Goal: Find specific page/section: Find specific page/section

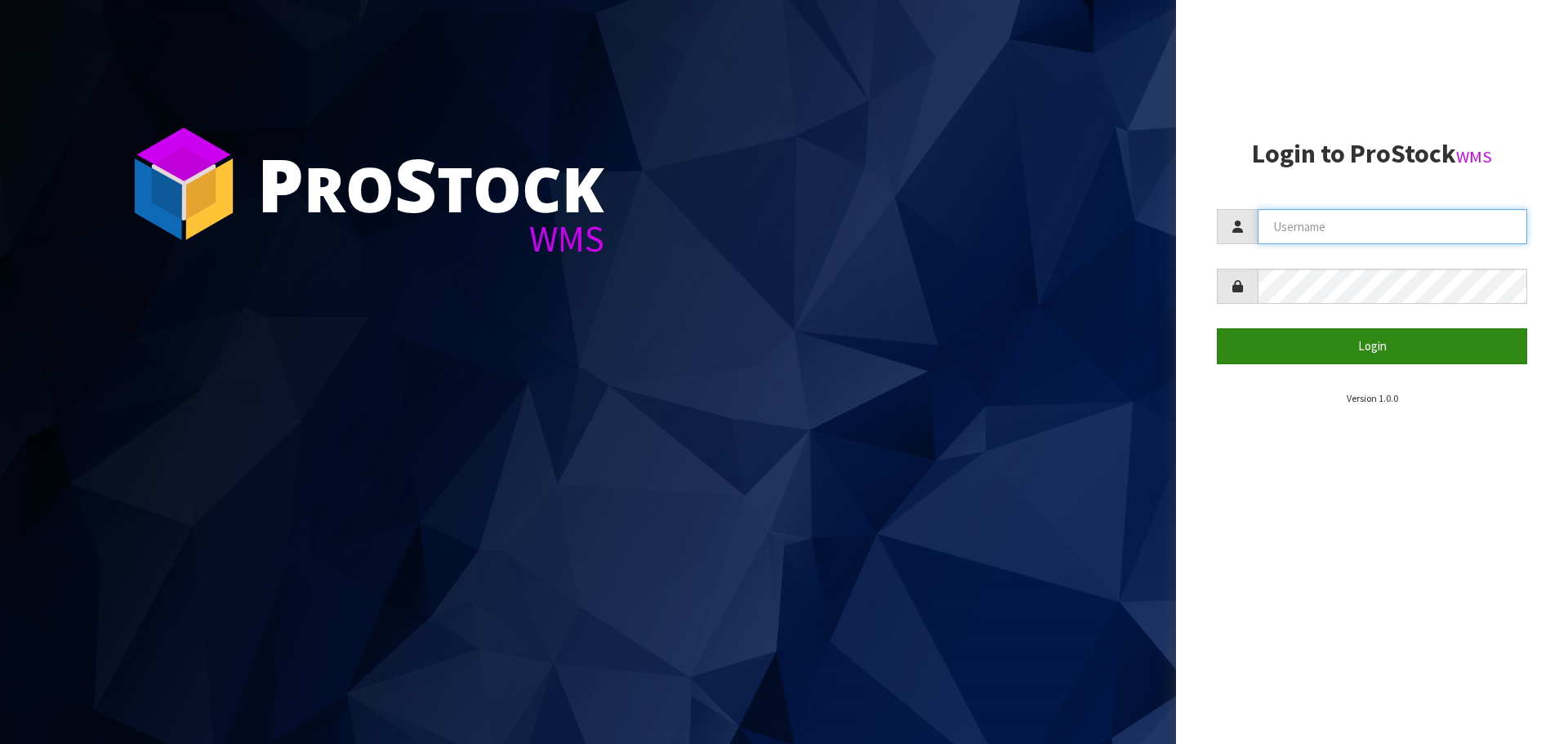
type input "GATOR"
click at [1380, 347] on button "Login" at bounding box center [1372, 346] width 310 height 35
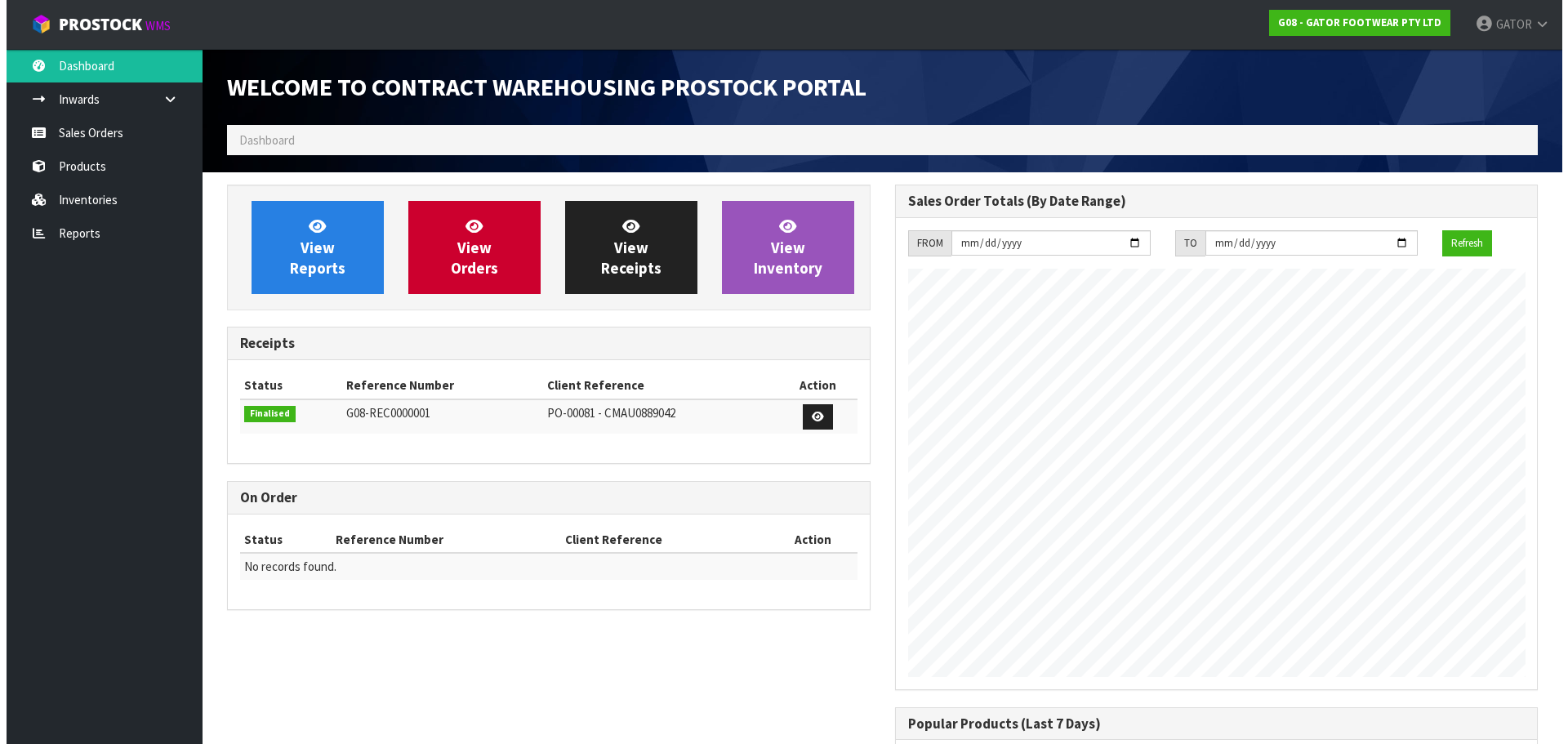
scroll to position [667, 667]
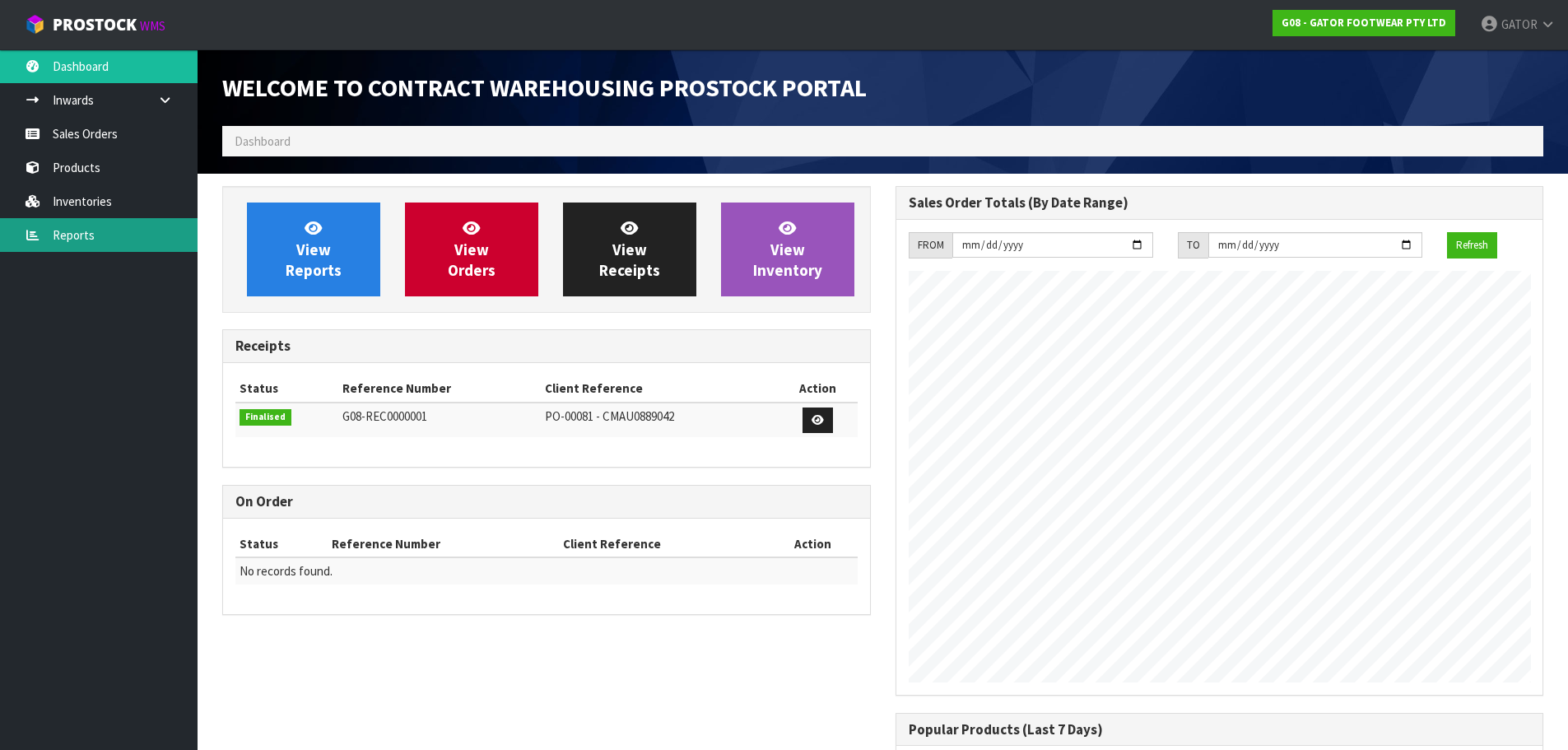
click at [91, 231] on link "Reports" at bounding box center [99, 235] width 198 height 34
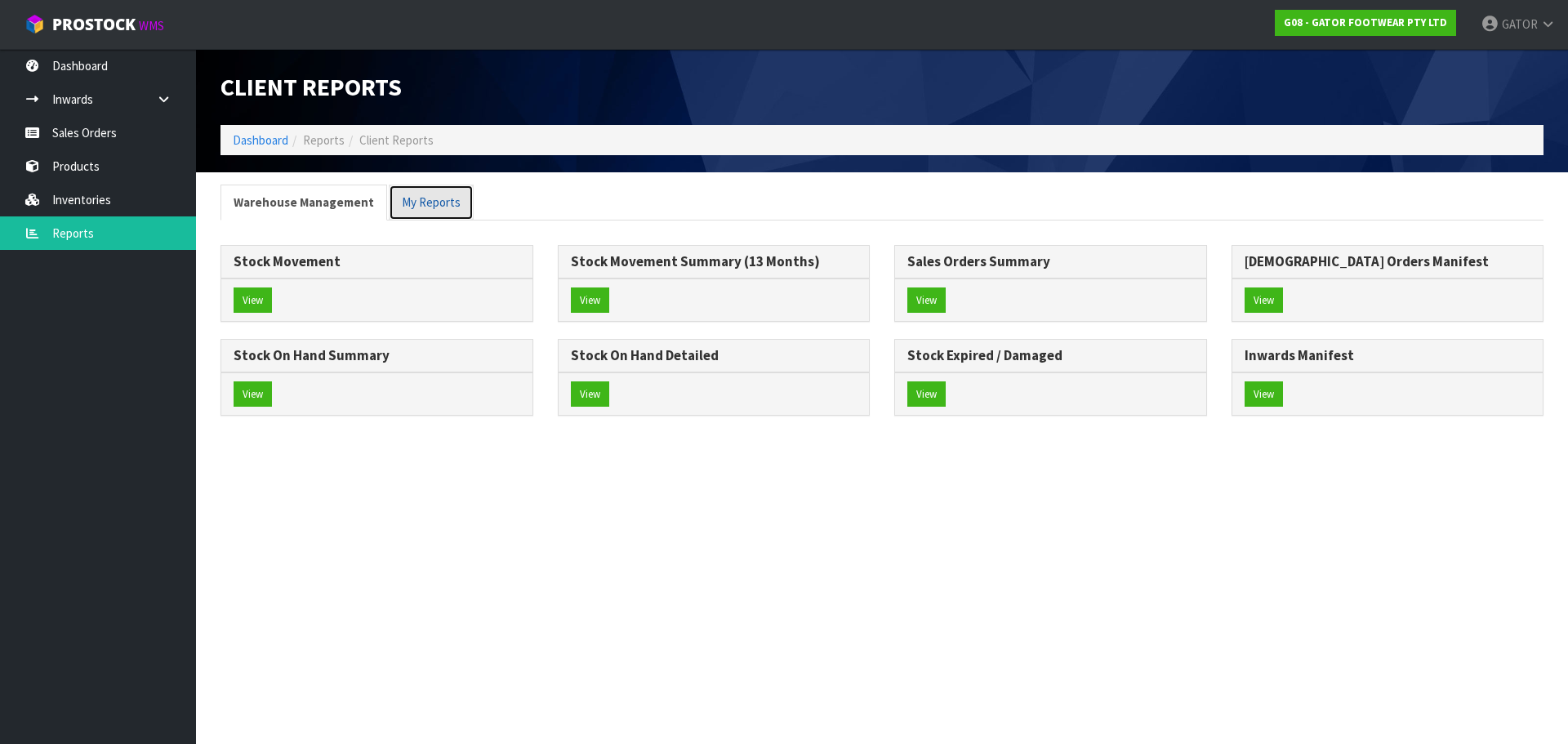
click at [448, 193] on link "My Reports" at bounding box center [430, 203] width 85 height 35
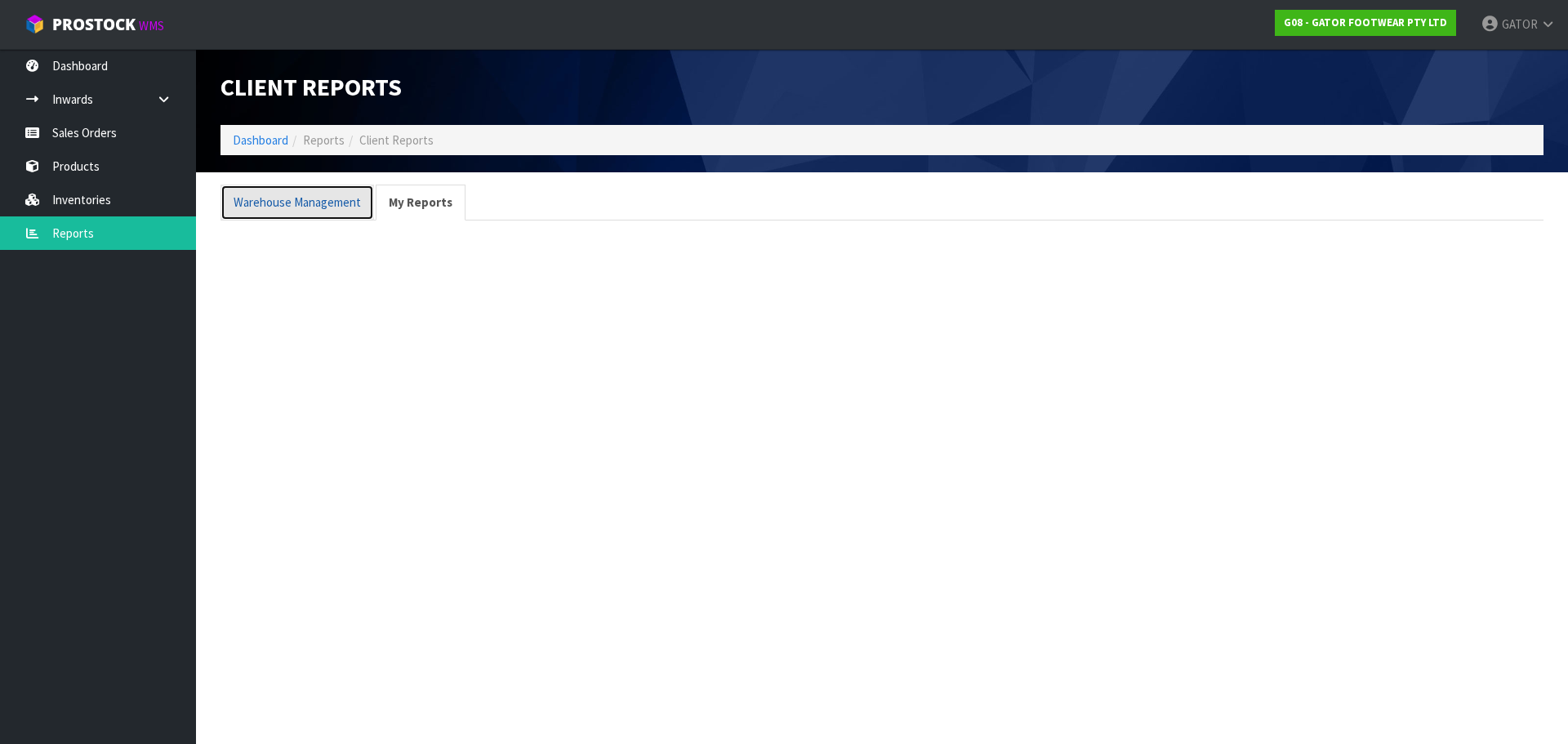
click at [289, 204] on link "Warehouse Management" at bounding box center [297, 203] width 153 height 35
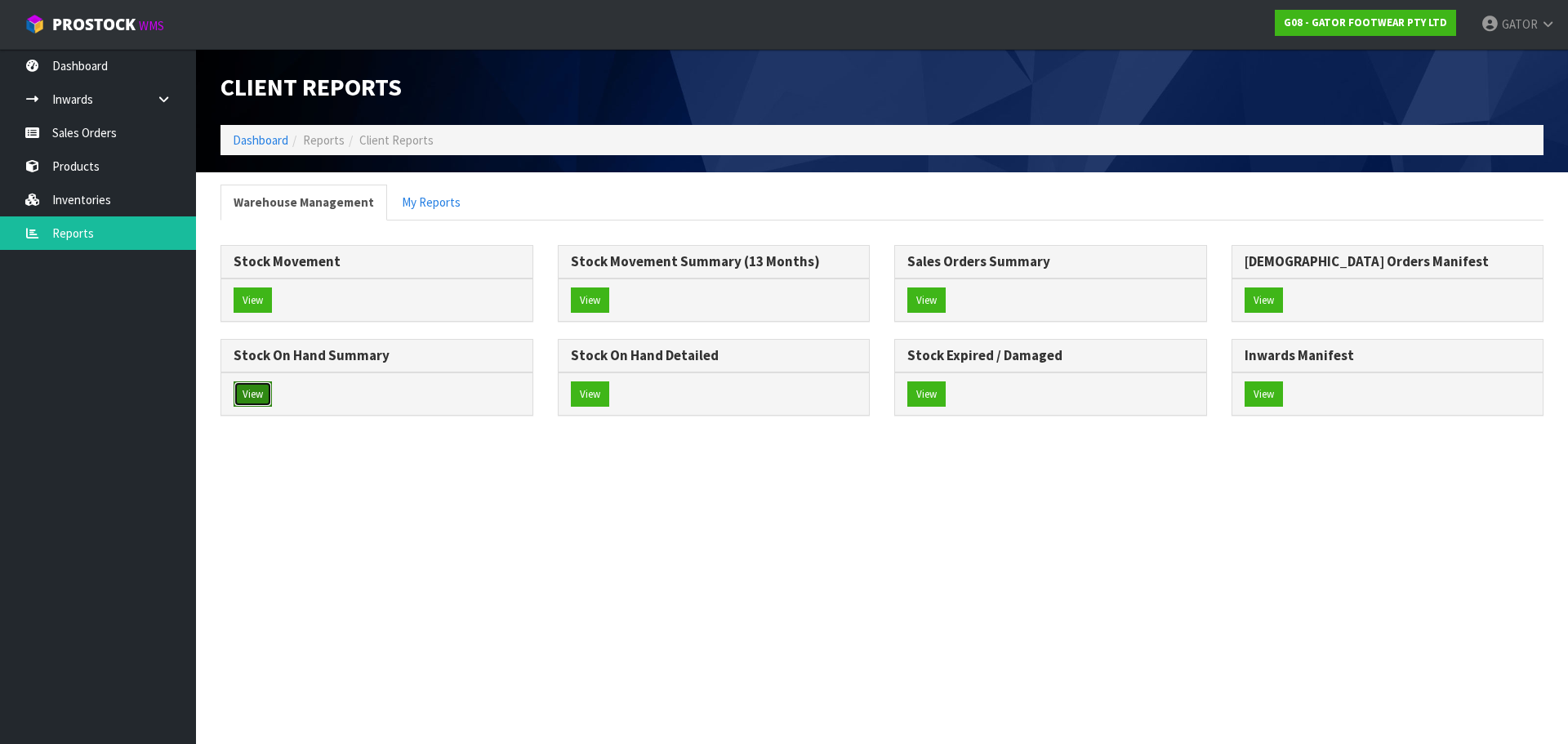
click at [256, 393] on button "View" at bounding box center [252, 395] width 38 height 26
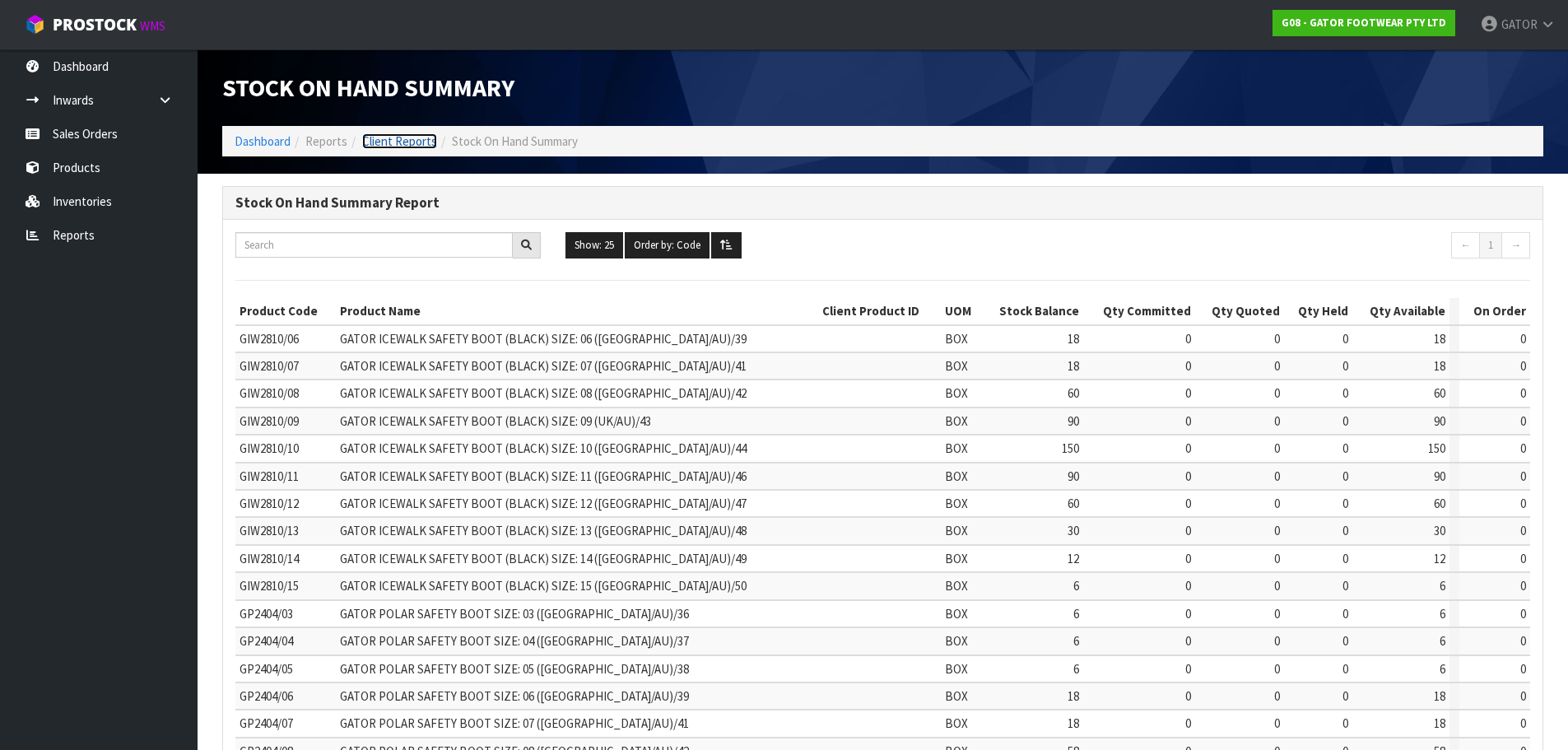
click at [388, 139] on link "Client Reports" at bounding box center [400, 141] width 75 height 16
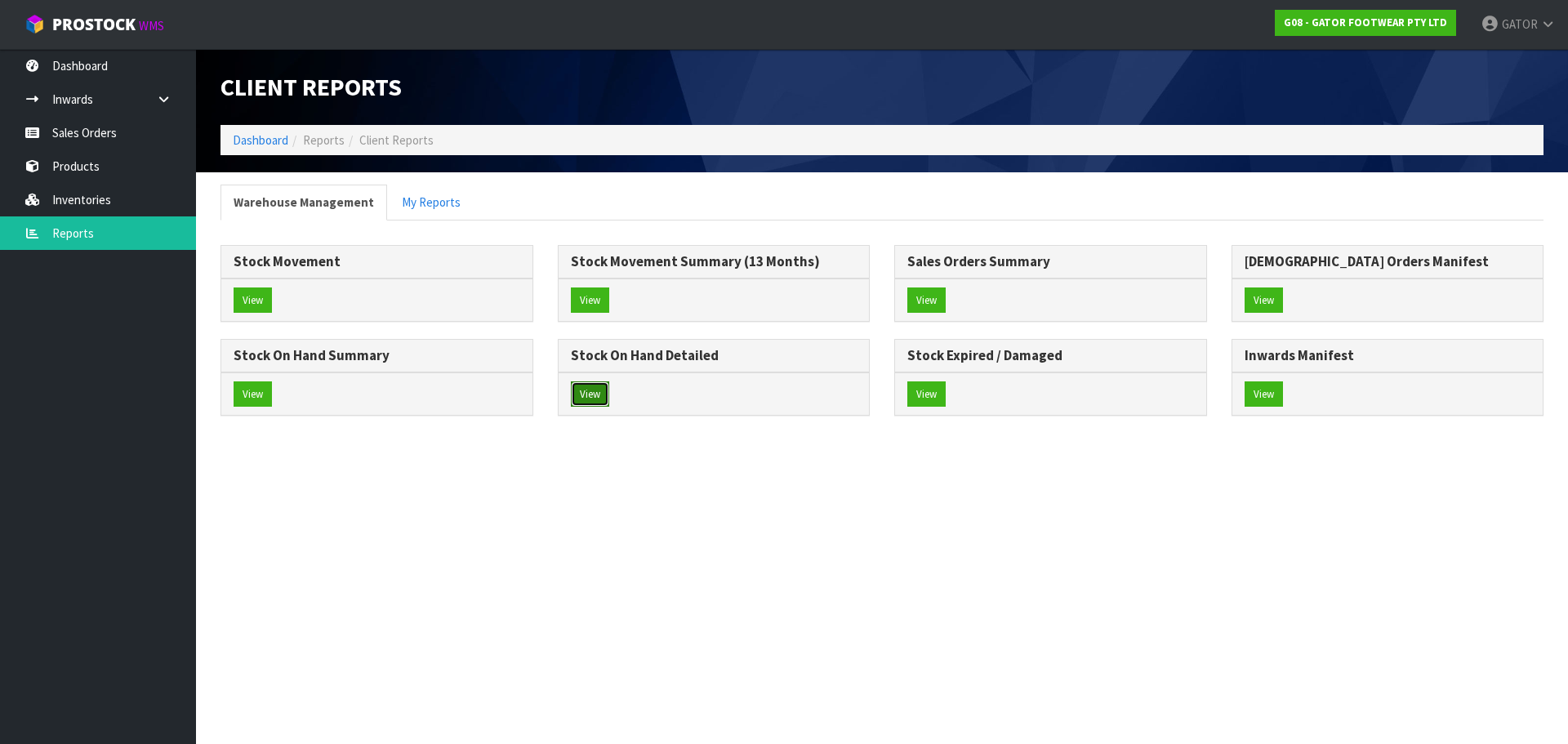
click at [592, 395] on button "View" at bounding box center [590, 395] width 38 height 26
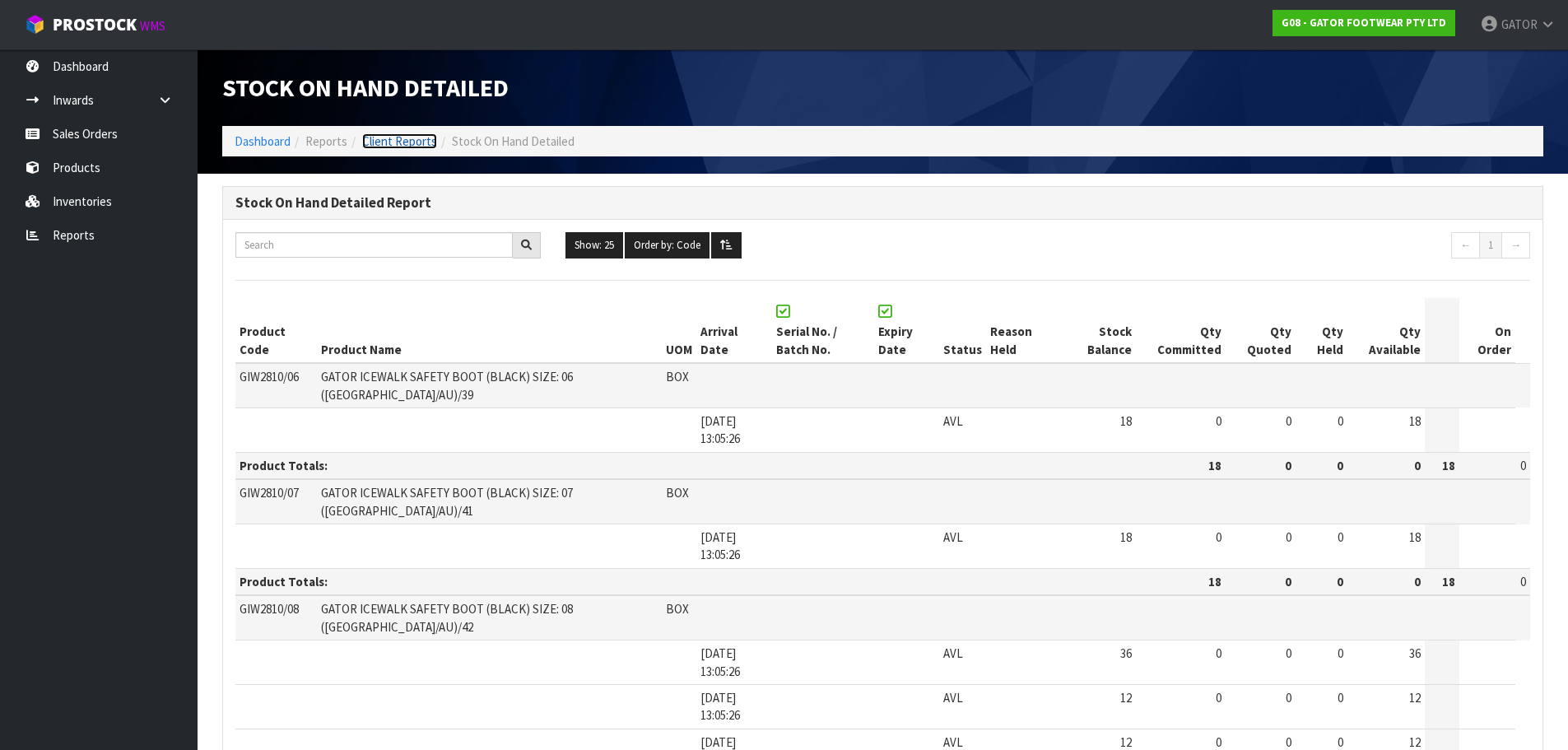
click at [400, 141] on link "Client Reports" at bounding box center [400, 141] width 75 height 16
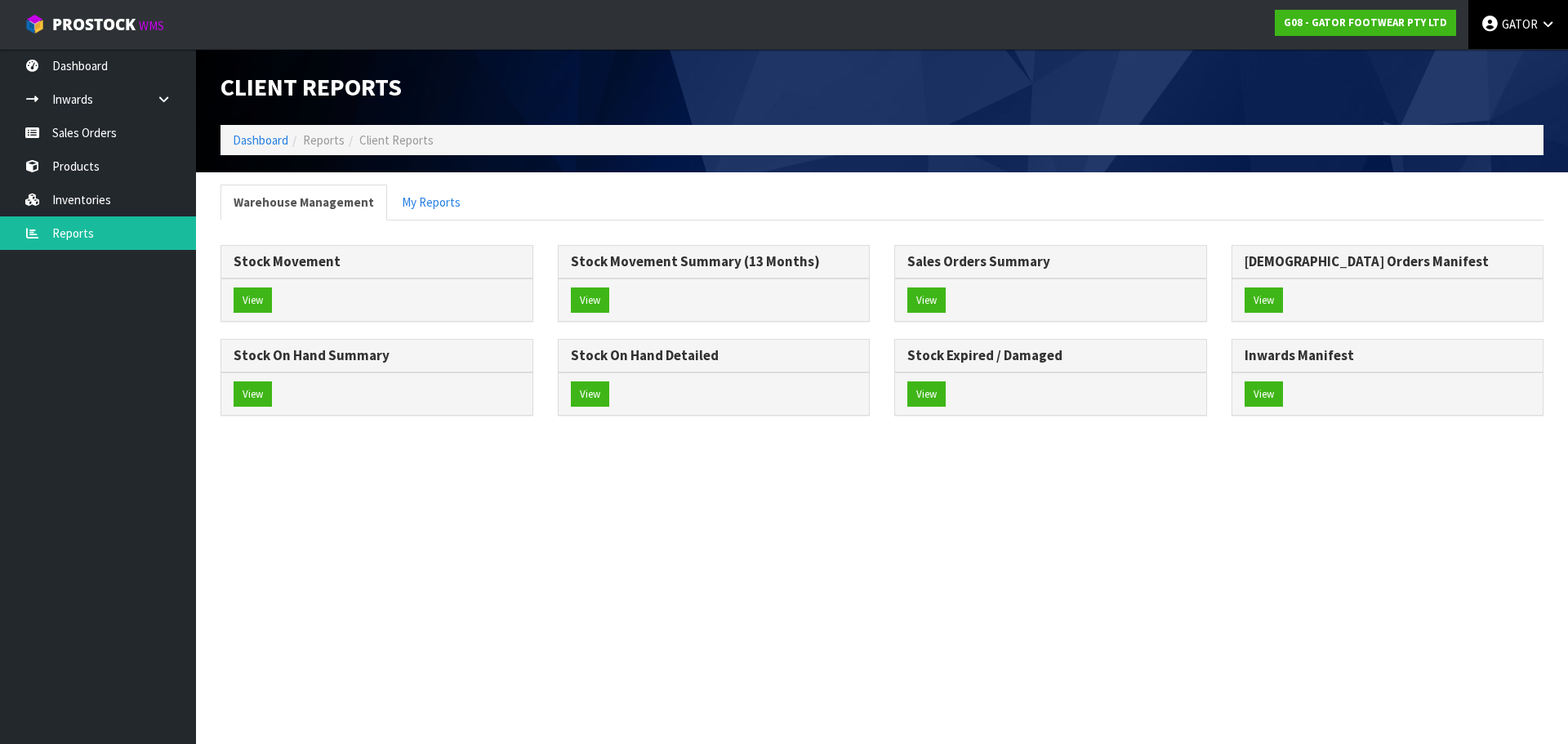
click at [1543, 21] on icon at bounding box center [1547, 23] width 16 height 12
